Goal: Task Accomplishment & Management: Use online tool/utility

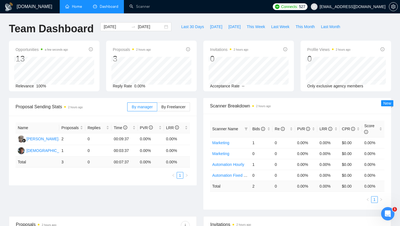
click at [81, 9] on link "Home" at bounding box center [73, 6] width 17 height 5
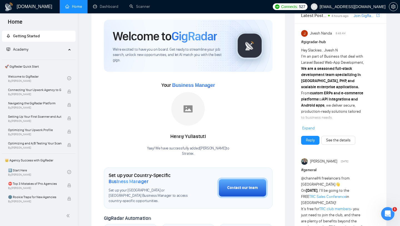
scroll to position [19, 0]
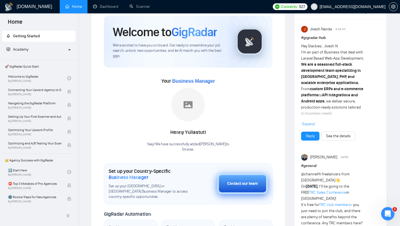
click at [236, 179] on button "Contact our team" at bounding box center [242, 183] width 51 height 21
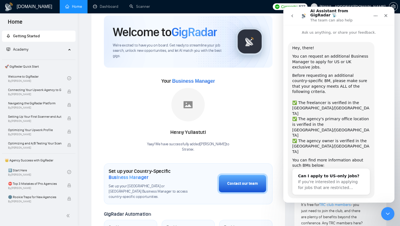
scroll to position [4, 0]
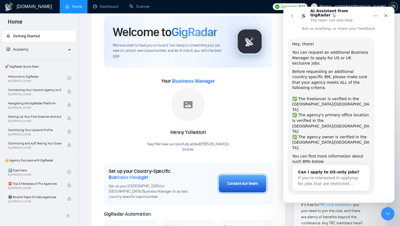
click at [349, 204] on button "Yes, I meet all of the criteria - request a new BM" at bounding box center [339, 212] width 97 height 16
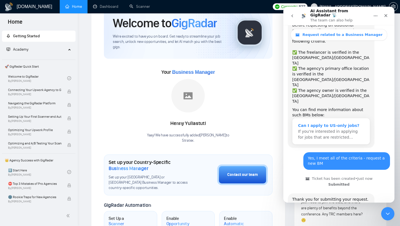
scroll to position [93, 0]
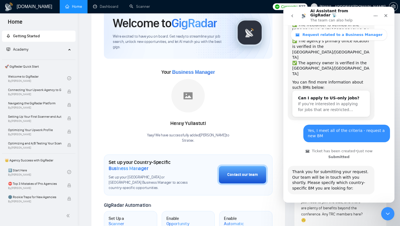
click at [380, 204] on button "🇺🇸 US-based business manager" at bounding box center [352, 209] width 70 height 11
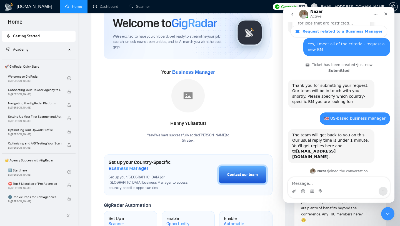
scroll to position [181, 0]
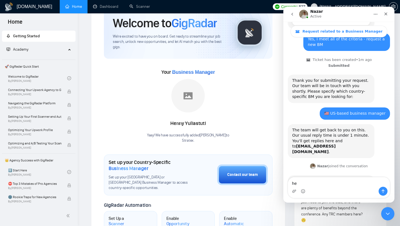
type textarea "h"
type textarea "Hello"
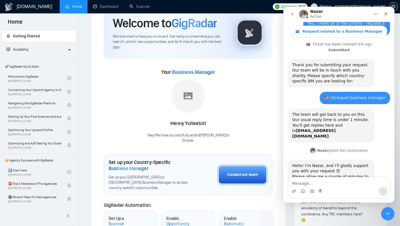
scroll to position [197, 0]
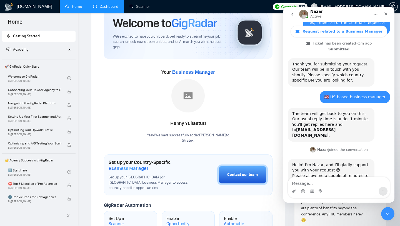
click at [107, 6] on link "Dashboard" at bounding box center [105, 6] width 25 height 5
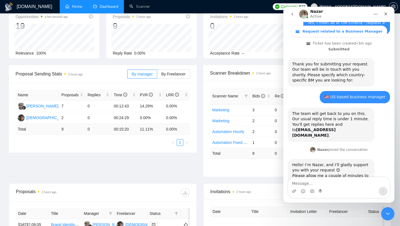
scroll to position [36, 0]
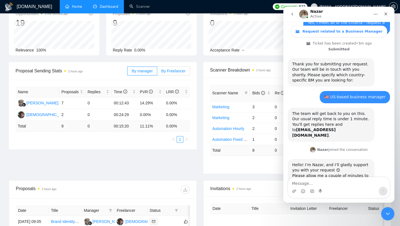
click at [169, 69] on span "By Freelancer" at bounding box center [173, 71] width 24 height 4
click at [157, 72] on input "By Freelancer" at bounding box center [157, 72] width 0 height 0
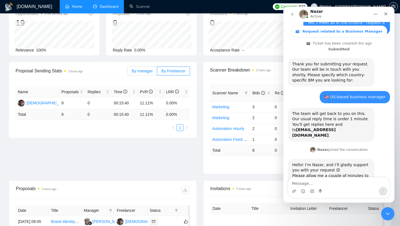
click at [148, 70] on span "By manager" at bounding box center [142, 71] width 21 height 4
click at [127, 72] on input "By manager" at bounding box center [127, 72] width 0 height 0
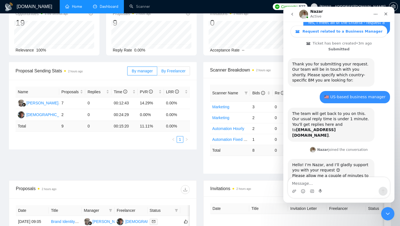
click at [167, 70] on span "By Freelancer" at bounding box center [173, 71] width 24 height 4
click at [157, 72] on input "By Freelancer" at bounding box center [157, 72] width 0 height 0
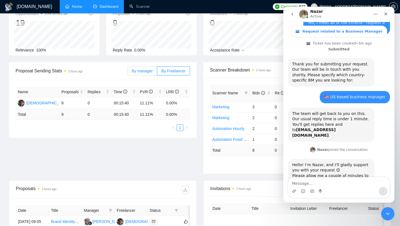
click at [152, 69] on label "By manager" at bounding box center [142, 70] width 30 height 9
click at [127, 72] on input "By manager" at bounding box center [127, 72] width 0 height 0
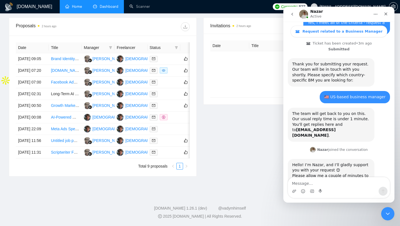
scroll to position [187, 0]
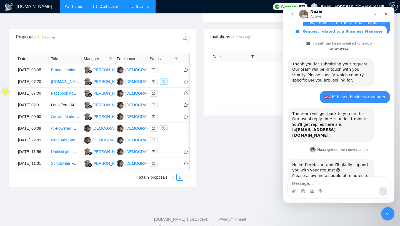
click at [144, 9] on link "Scanner" at bounding box center [139, 6] width 21 height 5
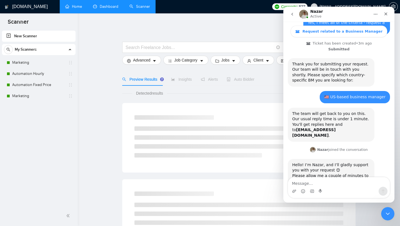
click at [111, 9] on link "Dashboard" at bounding box center [105, 6] width 25 height 5
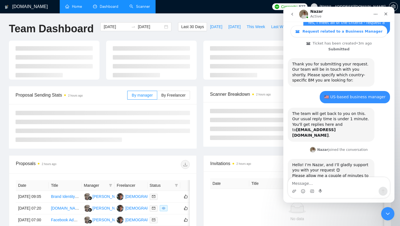
type input "[DATE]"
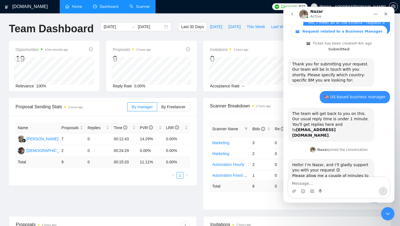
click at [141, 6] on link "Scanner" at bounding box center [139, 6] width 21 height 5
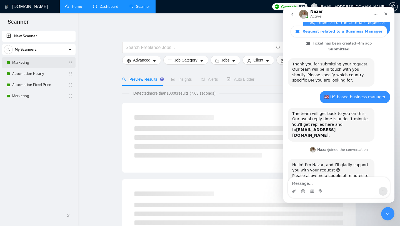
click at [57, 63] on link "Marketing" at bounding box center [38, 62] width 53 height 11
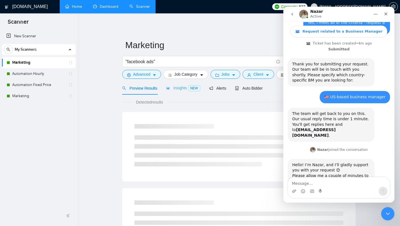
click at [176, 92] on div "Insights NEW" at bounding box center [183, 87] width 34 height 13
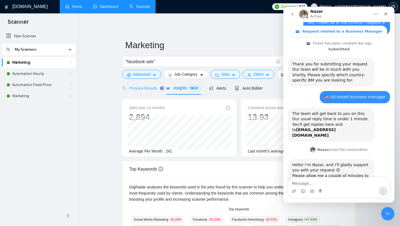
click at [153, 92] on div "Preview Results" at bounding box center [139, 87] width 35 height 13
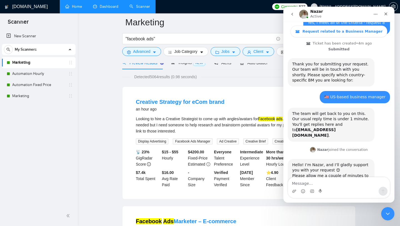
scroll to position [39, 0]
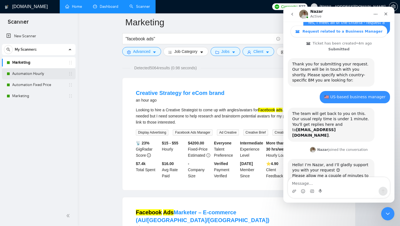
click at [49, 73] on link "Automation Hourly" at bounding box center [38, 73] width 53 height 11
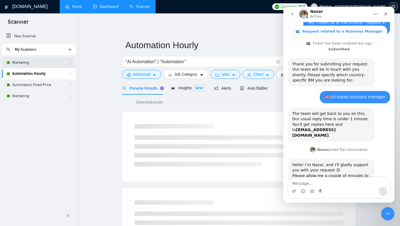
click at [49, 66] on link "Marketing" at bounding box center [38, 62] width 53 height 11
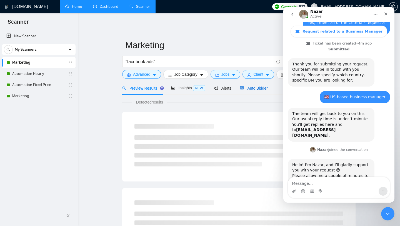
click at [255, 86] on span "Auto Bidder" at bounding box center [253, 88] width 27 height 4
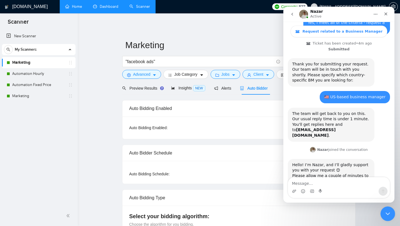
click at [387, 211] on icon "Close Intercom Messenger" at bounding box center [387, 212] width 7 height 7
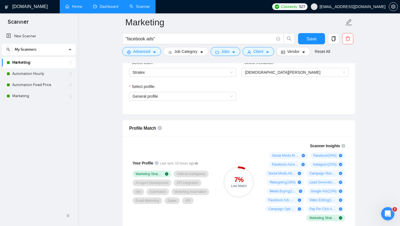
scroll to position [279, 0]
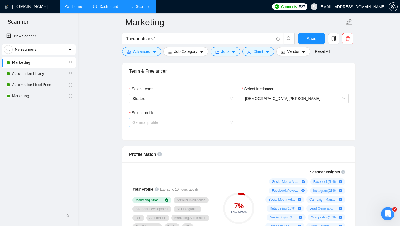
click at [172, 120] on span "General profile" at bounding box center [182, 122] width 100 height 8
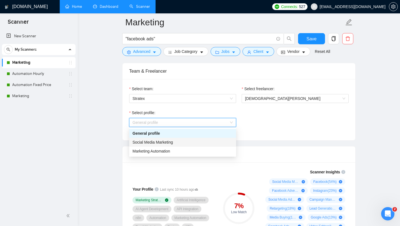
click at [178, 143] on div "Social Media Marketing" at bounding box center [182, 142] width 100 height 6
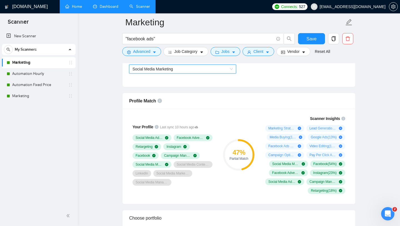
scroll to position [342, 0]
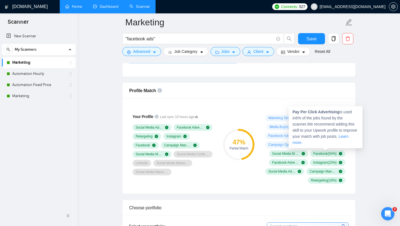
click at [338, 148] on div "Marketing Strategy ( 16 %) Lead Generation ( 14 %) Media Buying ( 14 %) Google …" at bounding box center [304, 148] width 82 height 69
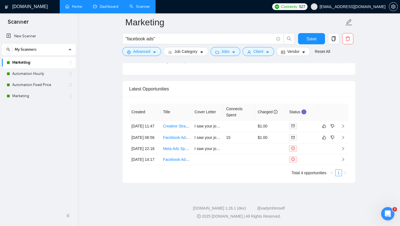
scroll to position [1350, 0]
click at [304, 40] on button "Save" at bounding box center [311, 38] width 27 height 11
click at [30, 100] on link "Marketing" at bounding box center [38, 95] width 53 height 11
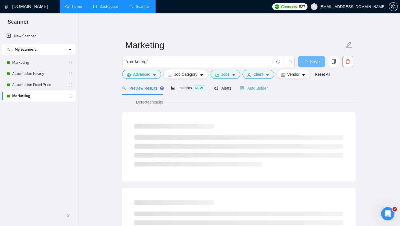
click at [256, 91] on div "Auto Bidder" at bounding box center [253, 87] width 27 height 13
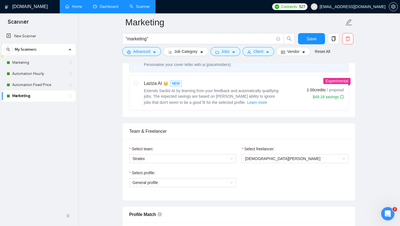
scroll to position [263, 0]
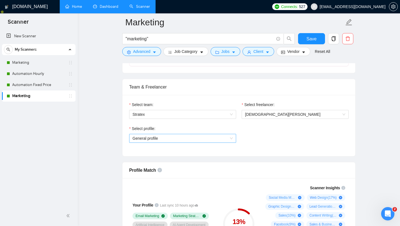
click at [207, 140] on span "General profile" at bounding box center [182, 138] width 100 height 8
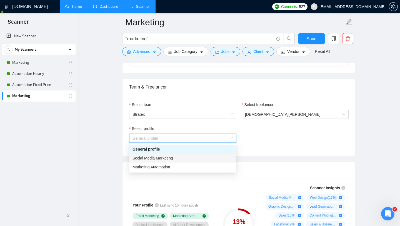
click at [198, 157] on div "Social Media Marketing" at bounding box center [182, 158] width 100 height 6
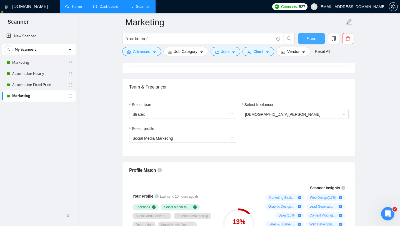
click at [312, 38] on span "Save" at bounding box center [311, 38] width 10 height 7
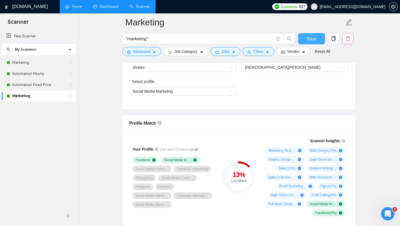
scroll to position [310, 0]
click at [54, 87] on link "Automation Fixed Price" at bounding box center [38, 84] width 53 height 11
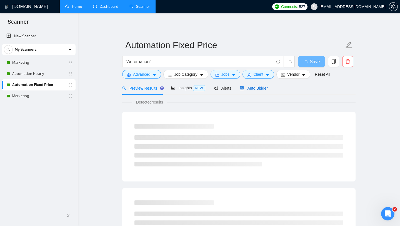
click at [247, 87] on span "Auto Bidder" at bounding box center [253, 88] width 27 height 4
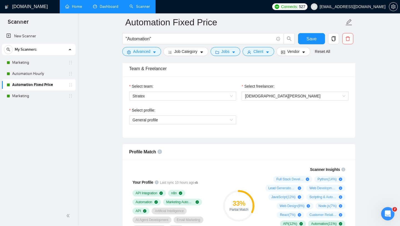
scroll to position [285, 0]
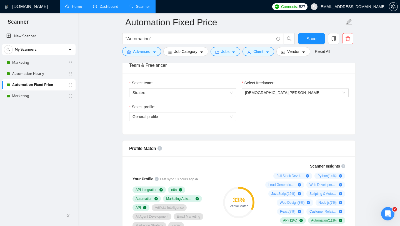
click at [227, 122] on div "Select profile: General profile" at bounding box center [182, 116] width 112 height 24
click at [227, 119] on span "General profile" at bounding box center [182, 116] width 100 height 8
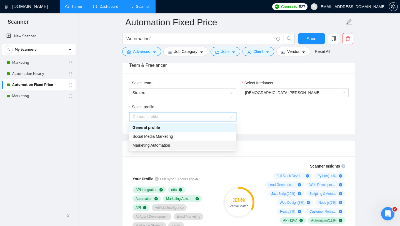
click at [211, 142] on div "Marketing Automation" at bounding box center [182, 145] width 107 height 9
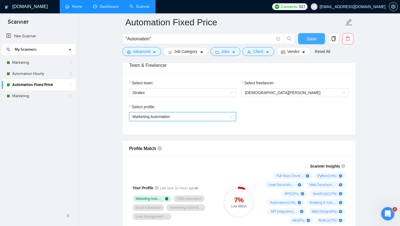
click at [307, 39] on span "Save" at bounding box center [311, 38] width 10 height 7
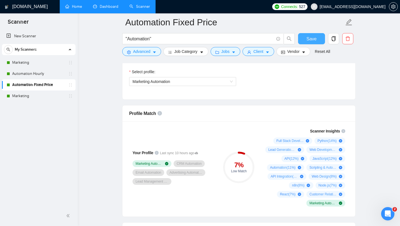
scroll to position [318, 0]
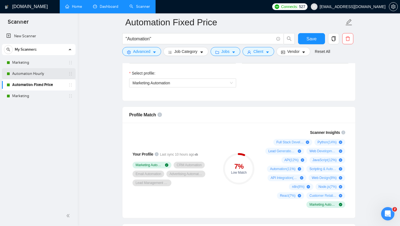
click at [37, 74] on link "Automation Hourly" at bounding box center [38, 73] width 53 height 11
click at [38, 74] on link "Automation Hourly" at bounding box center [38, 73] width 53 height 11
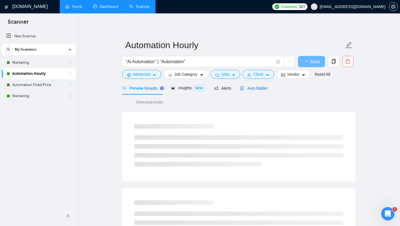
click at [253, 90] on div "Auto Bidder" at bounding box center [253, 88] width 27 height 6
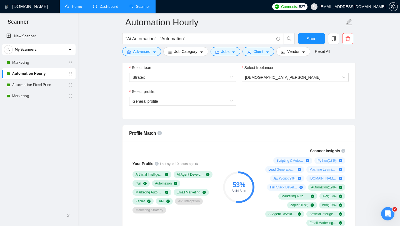
scroll to position [301, 0]
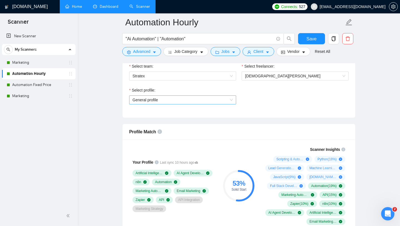
click at [213, 100] on span "General profile" at bounding box center [182, 100] width 100 height 8
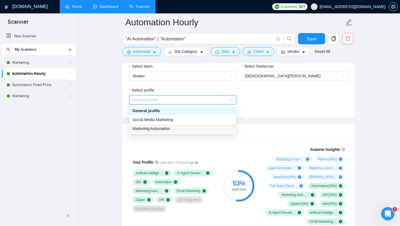
click at [205, 126] on div "Marketing Automation" at bounding box center [182, 128] width 100 height 6
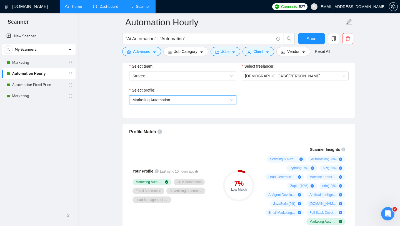
click at [206, 93] on div "Select profile:" at bounding box center [182, 91] width 107 height 8
click at [206, 97] on span "Marketing Automation" at bounding box center [182, 100] width 100 height 8
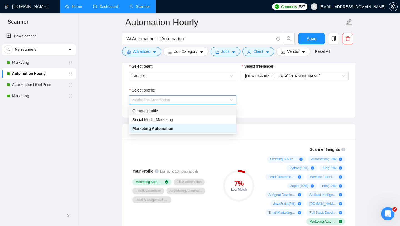
click at [202, 110] on div "General profile" at bounding box center [182, 110] width 100 height 6
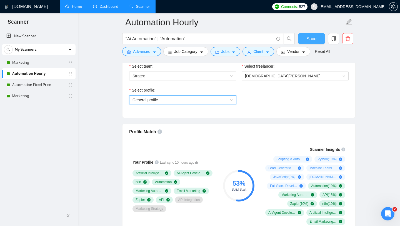
click at [306, 41] on button "Save" at bounding box center [311, 38] width 27 height 11
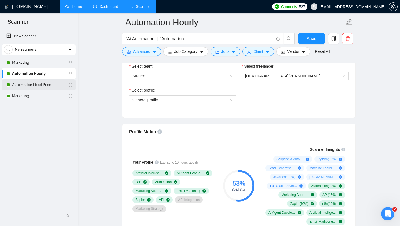
click at [44, 84] on link "Automation Fixed Price" at bounding box center [38, 84] width 53 height 11
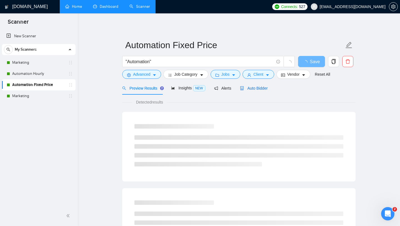
click at [255, 90] on div "Auto Bidder" at bounding box center [253, 88] width 27 height 6
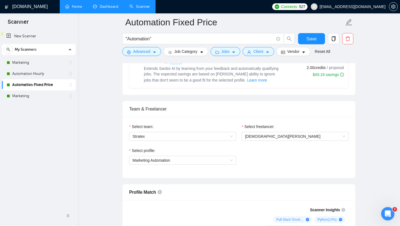
scroll to position [268, 0]
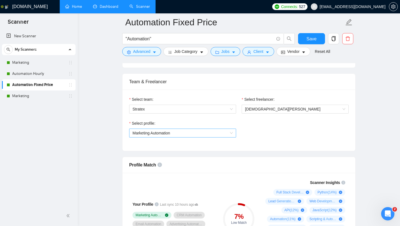
click at [207, 128] on div "Marketing Automation" at bounding box center [182, 132] width 107 height 9
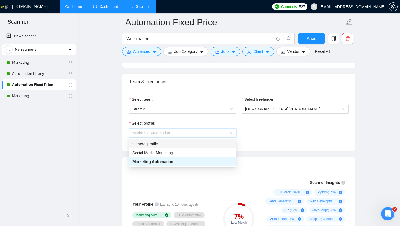
click at [197, 145] on div "General profile" at bounding box center [182, 144] width 100 height 6
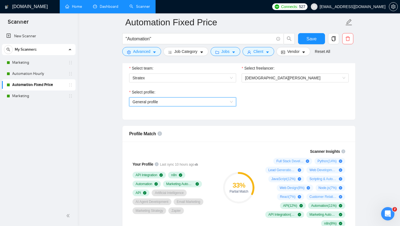
scroll to position [302, 0]
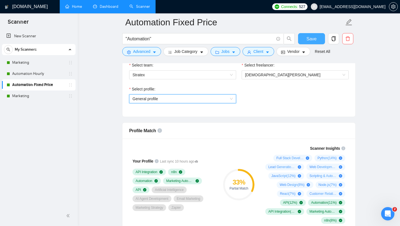
click at [305, 40] on button "Save" at bounding box center [311, 38] width 27 height 11
click at [109, 9] on link "Dashboard" at bounding box center [105, 6] width 25 height 5
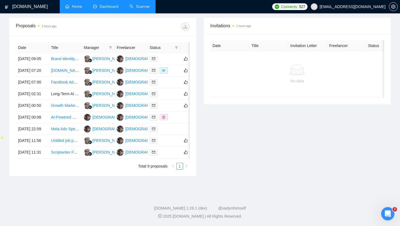
scroll to position [91, 0]
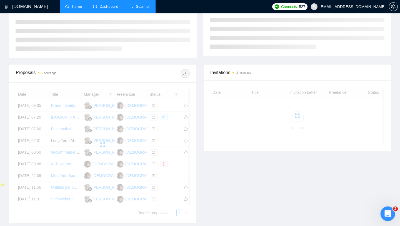
click at [385, 211] on icon "Open Intercom Messenger" at bounding box center [386, 212] width 9 height 9
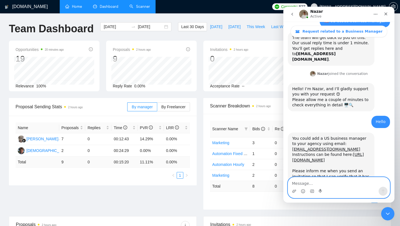
scroll to position [274, 0]
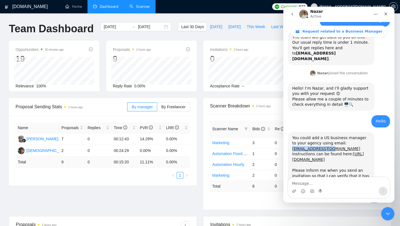
drag, startPoint x: 327, startPoint y: 111, endPoint x: 327, endPoint y: 66, distance: 44.2
click at [291, 132] on div "You could add a US business manager to your agency using email: [EMAIL_ADDRESS]…" at bounding box center [331, 162] width 87 height 61
copy link "[EMAIL_ADDRESS][DOMAIN_NAME]"
click at [75, 8] on link "Home" at bounding box center [73, 6] width 17 height 5
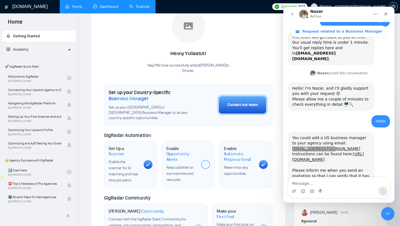
scroll to position [102, 0]
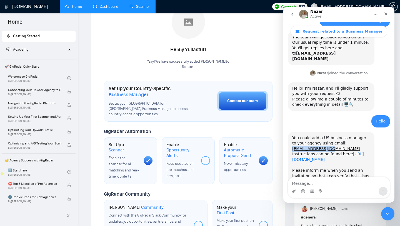
click at [309, 151] on link "[URL][DOMAIN_NAME]" at bounding box center [328, 156] width 72 height 10
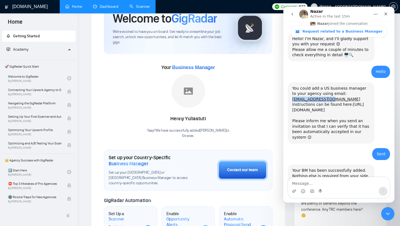
scroll to position [0, 0]
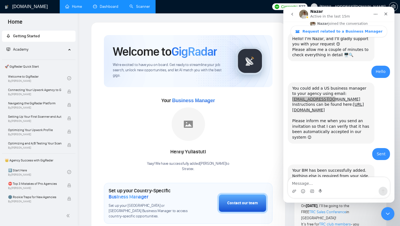
click at [135, 7] on link "Scanner" at bounding box center [139, 6] width 21 height 5
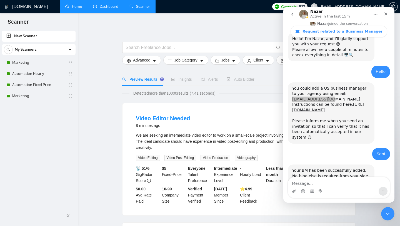
scroll to position [5, 0]
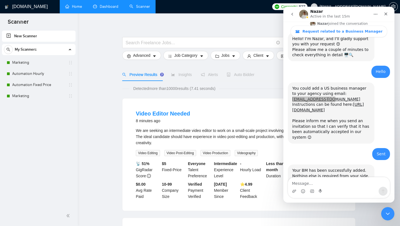
click at [28, 64] on link "Marketing" at bounding box center [38, 62] width 53 height 11
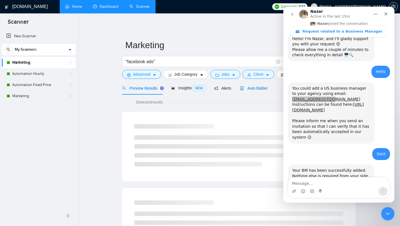
click at [250, 89] on span "Auto Bidder" at bounding box center [253, 88] width 27 height 4
click at [385, 13] on icon "Close" at bounding box center [385, 13] width 3 height 3
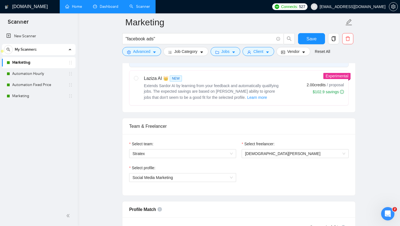
scroll to position [248, 0]
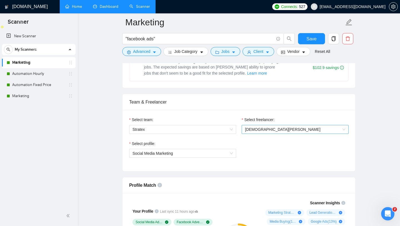
click at [261, 133] on span "[DEMOGRAPHIC_DATA][PERSON_NAME]" at bounding box center [295, 129] width 100 height 8
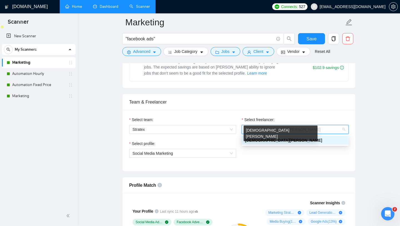
click at [269, 142] on div "[DEMOGRAPHIC_DATA][PERSON_NAME]" at bounding box center [295, 140] width 100 height 6
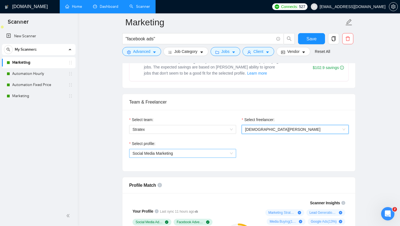
click at [208, 155] on span "Social Media Marketing" at bounding box center [182, 153] width 100 height 8
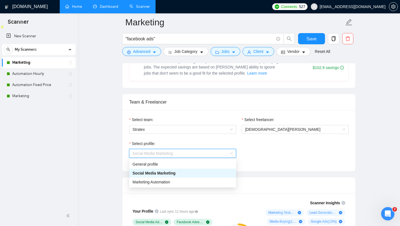
click at [200, 173] on div "Social Media Marketing" at bounding box center [182, 173] width 100 height 6
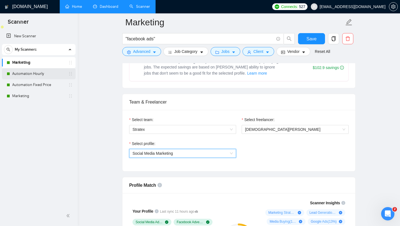
click at [49, 72] on link "Automation Hourly" at bounding box center [38, 73] width 53 height 11
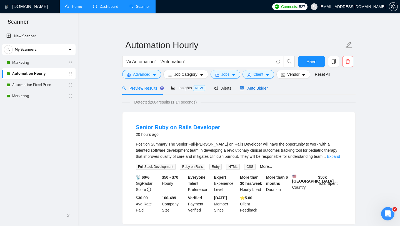
click at [250, 85] on div "Auto Bidder" at bounding box center [253, 88] width 27 height 6
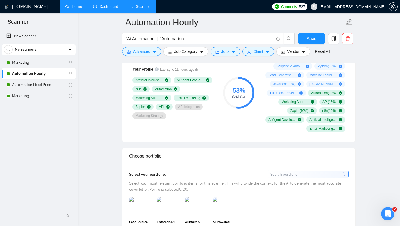
scroll to position [394, 0]
